Goal: Task Accomplishment & Management: Use online tool/utility

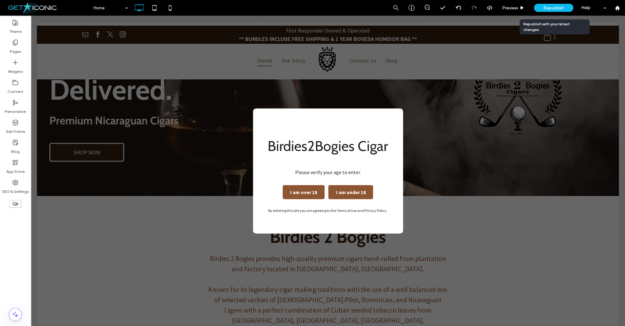
click at [548, 7] on span "Republish" at bounding box center [553, 7] width 20 height 5
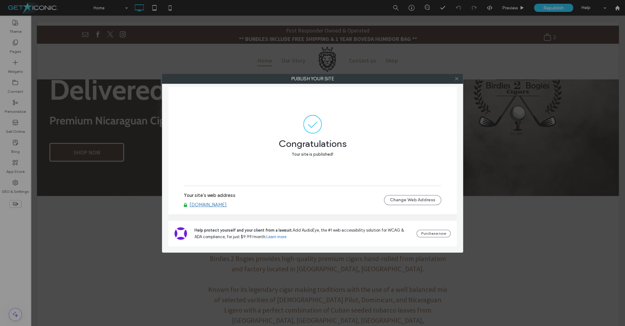
click at [457, 79] on icon at bounding box center [456, 78] width 5 height 5
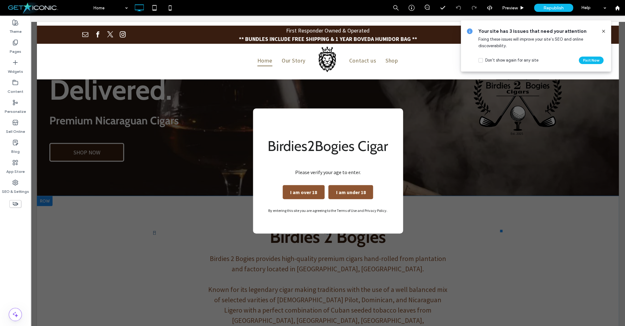
click at [312, 188] on button "I am over 18" at bounding box center [303, 192] width 42 height 14
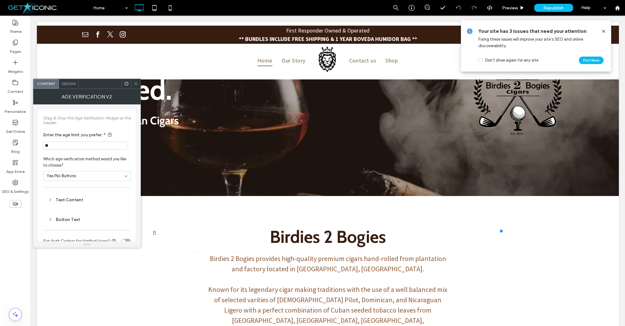
click at [604, 31] on icon at bounding box center [602, 31] width 5 height 5
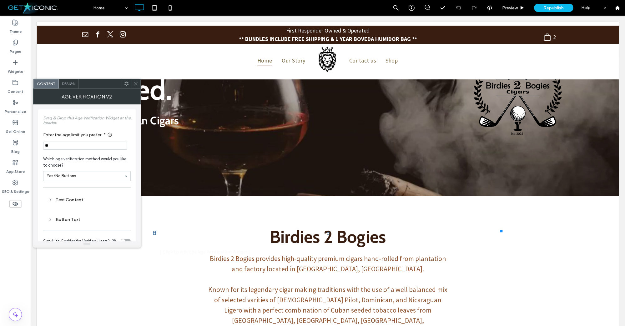
click at [137, 87] on span at bounding box center [135, 83] width 5 height 9
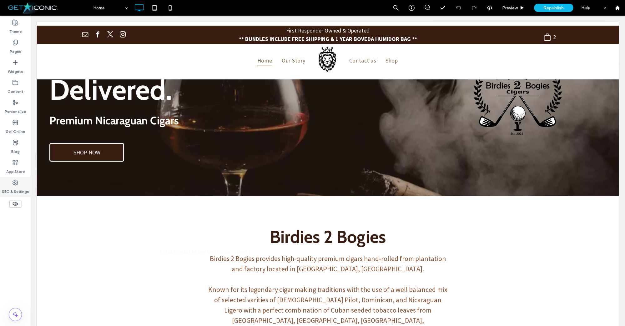
click at [10, 185] on div "SEO & Settings" at bounding box center [15, 187] width 31 height 20
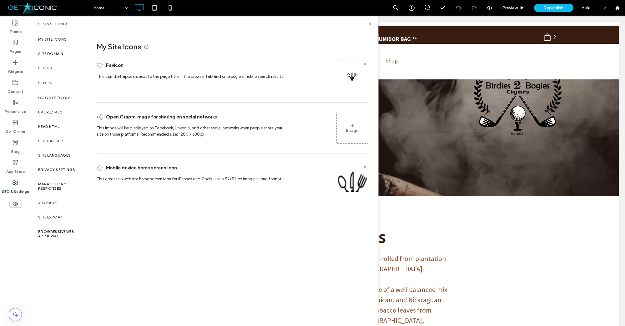
click at [365, 64] on use at bounding box center [364, 63] width 2 height 2
click at [354, 71] on div "Image" at bounding box center [351, 76] width 31 height 30
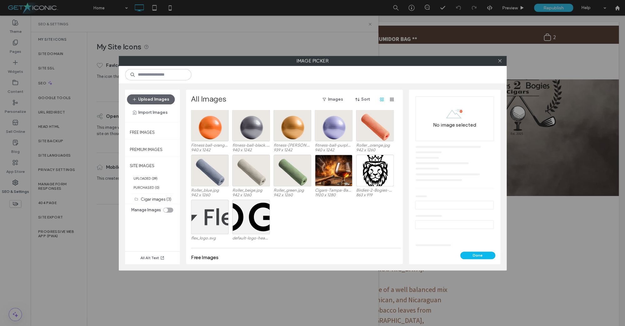
scroll to position [284, 0]
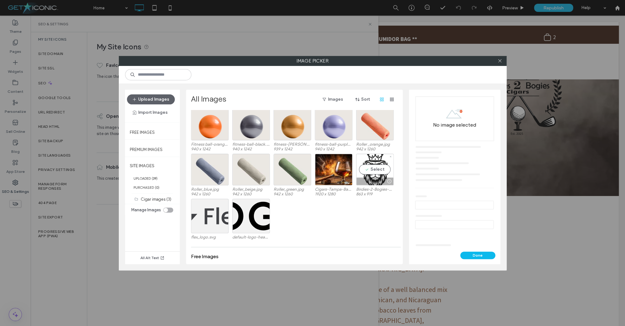
click at [365, 167] on div "Select" at bounding box center [374, 170] width 37 height 32
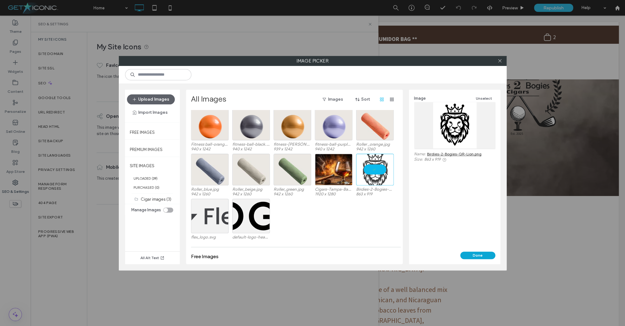
drag, startPoint x: 467, startPoint y: 255, endPoint x: 454, endPoint y: 246, distance: 15.6
click at [467, 254] on button "Done" at bounding box center [477, 254] width 35 height 7
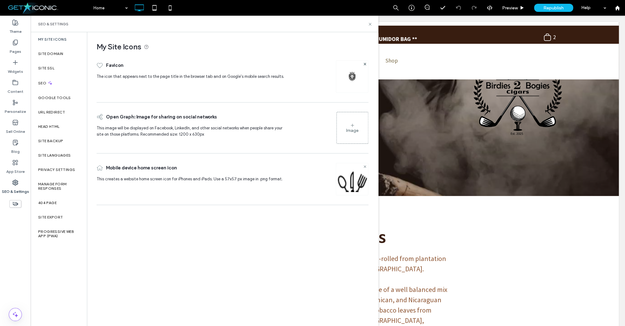
click at [364, 165] on span at bounding box center [364, 166] width 2 height 5
click at [364, 165] on div "Image" at bounding box center [351, 179] width 31 height 30
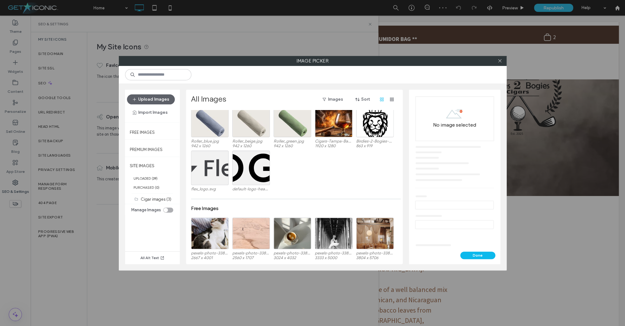
scroll to position [336, 0]
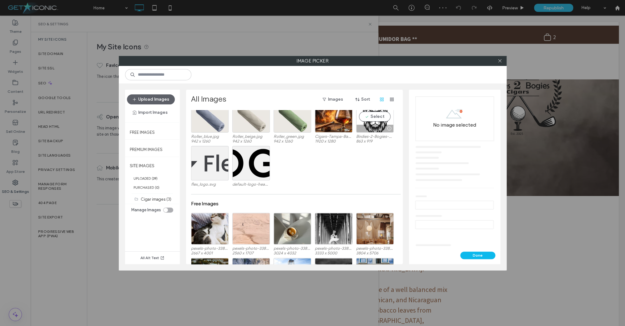
click at [373, 117] on div "Select" at bounding box center [374, 117] width 37 height 32
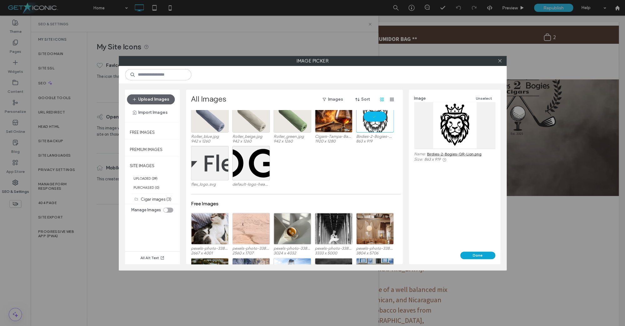
click at [467, 253] on button "Done" at bounding box center [477, 254] width 35 height 7
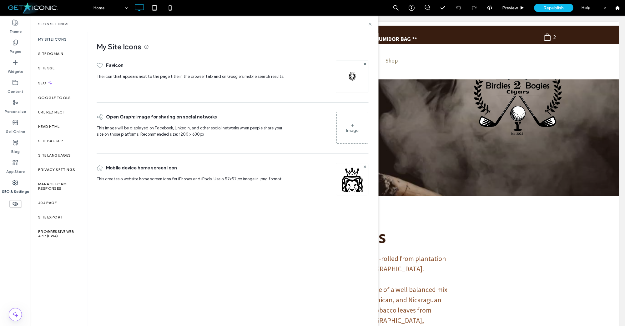
click at [352, 130] on div "Image" at bounding box center [352, 130] width 12 height 5
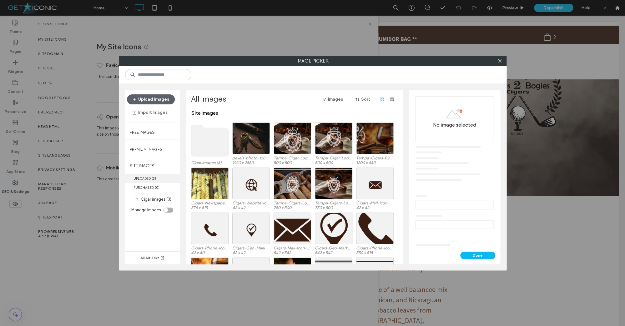
click at [145, 177] on label "UPLOADED ( 39 )" at bounding box center [152, 178] width 55 height 9
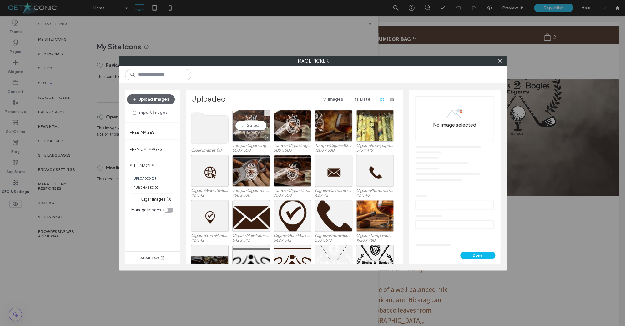
click at [252, 118] on div "Select" at bounding box center [250, 126] width 37 height 32
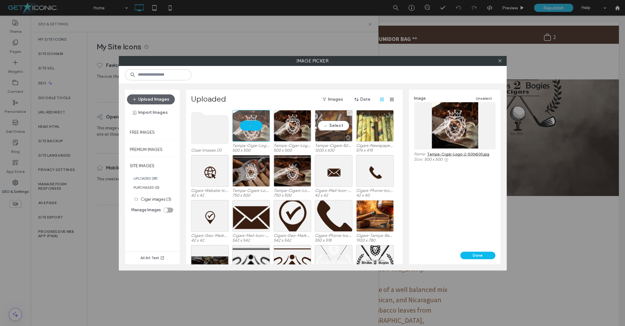
click at [318, 120] on div "Select" at bounding box center [333, 126] width 37 height 32
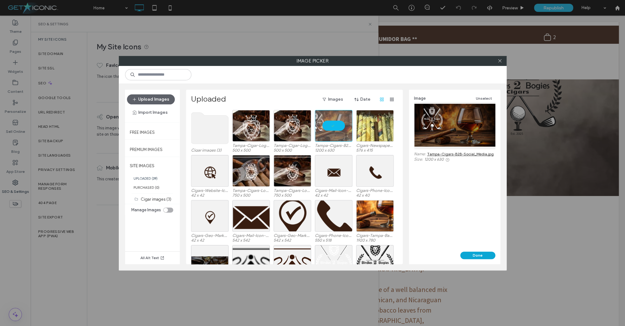
click at [463, 254] on button "Done" at bounding box center [477, 254] width 35 height 7
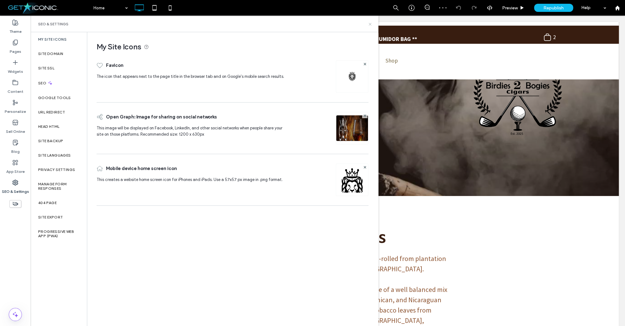
click at [371, 24] on icon at bounding box center [369, 24] width 5 height 5
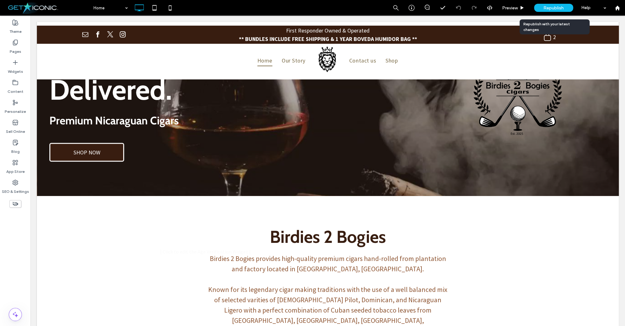
click at [540, 7] on div "Republish" at bounding box center [553, 8] width 39 height 8
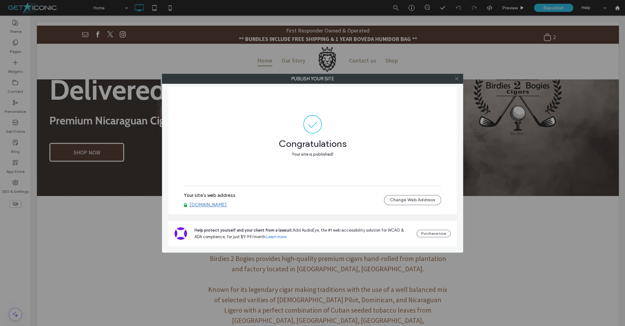
click at [454, 80] on icon at bounding box center [456, 78] width 5 height 5
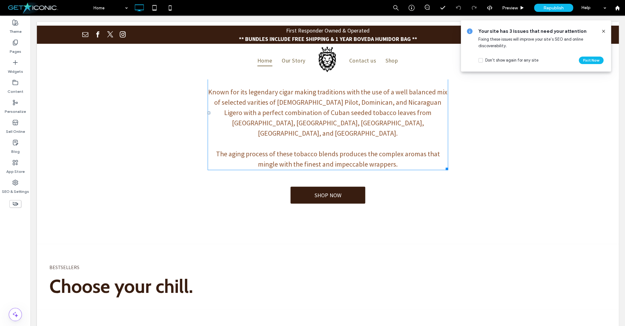
scroll to position [283, 0]
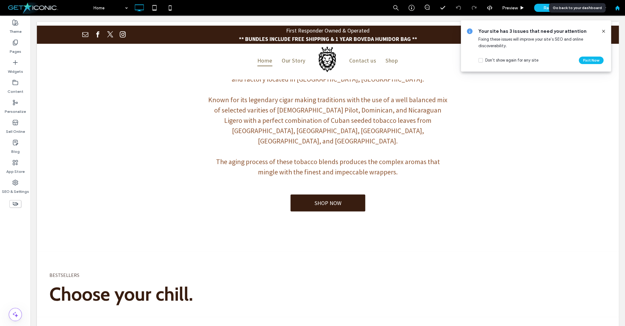
click at [617, 8] on use at bounding box center [616, 7] width 5 height 5
